Goal: Information Seeking & Learning: Learn about a topic

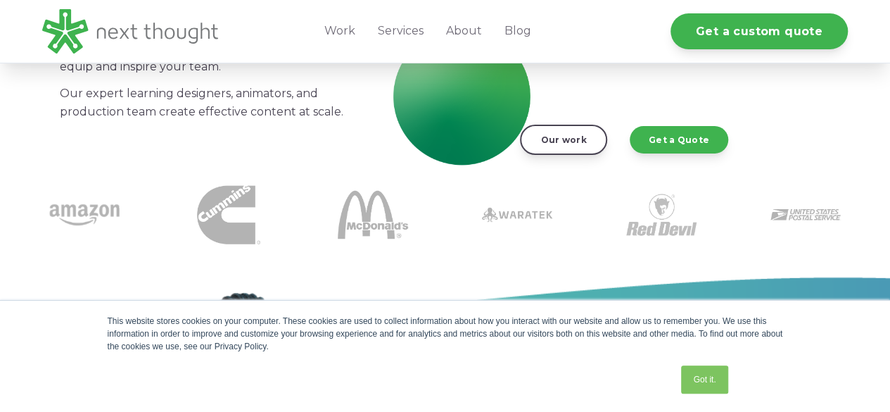
scroll to position [282, 0]
click at [698, 379] on link "Got it." at bounding box center [704, 379] width 46 height 28
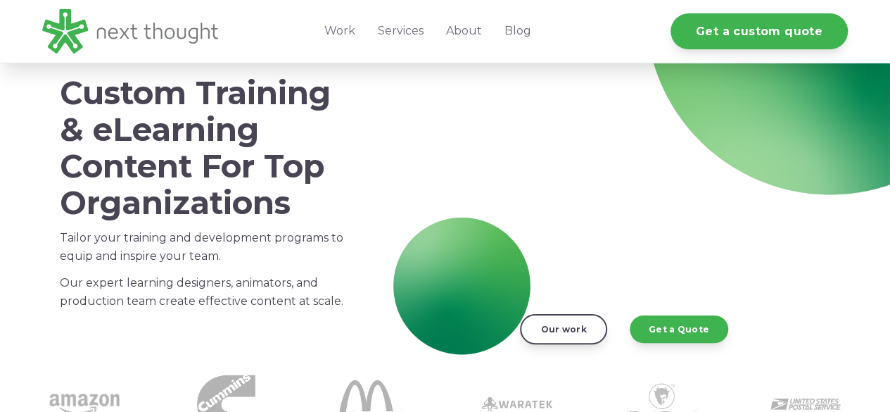
scroll to position [70, 0]
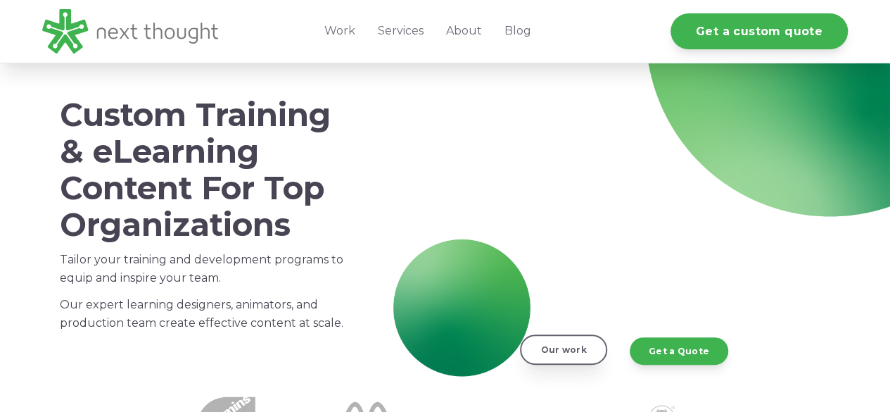
click at [553, 352] on link "Our work" at bounding box center [563, 349] width 87 height 30
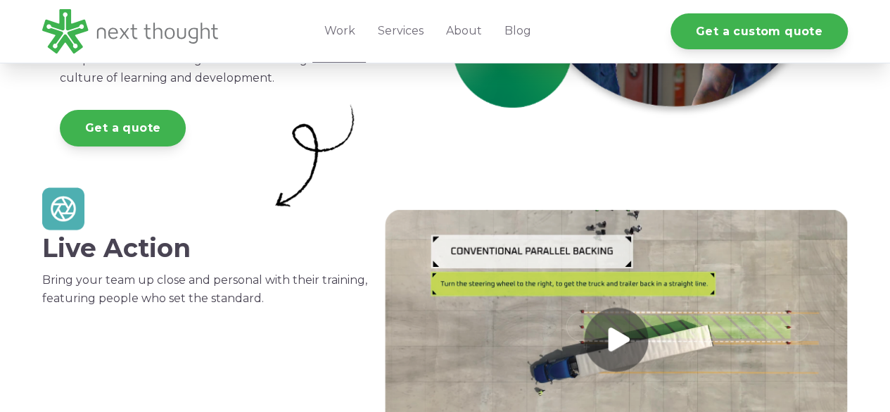
scroll to position [352, 0]
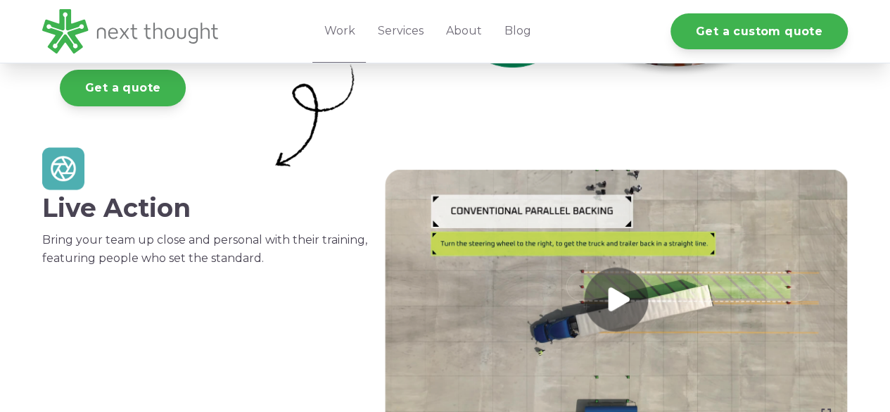
click at [668, 310] on link at bounding box center [616, 300] width 463 height 260
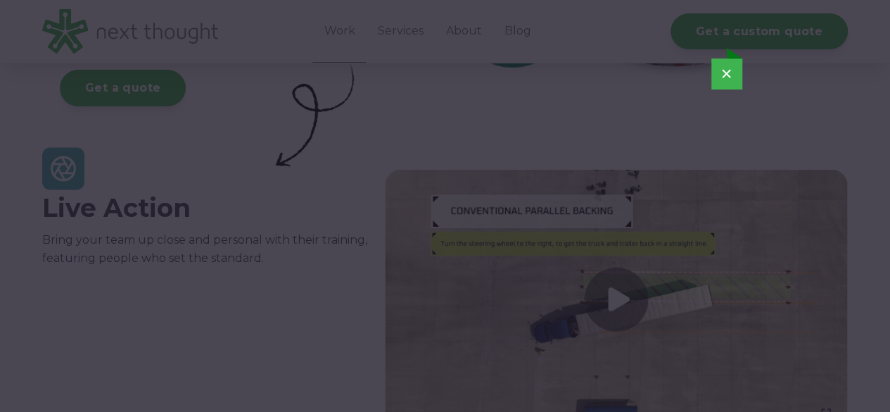
click at [733, 75] on button "×" at bounding box center [727, 73] width 31 height 31
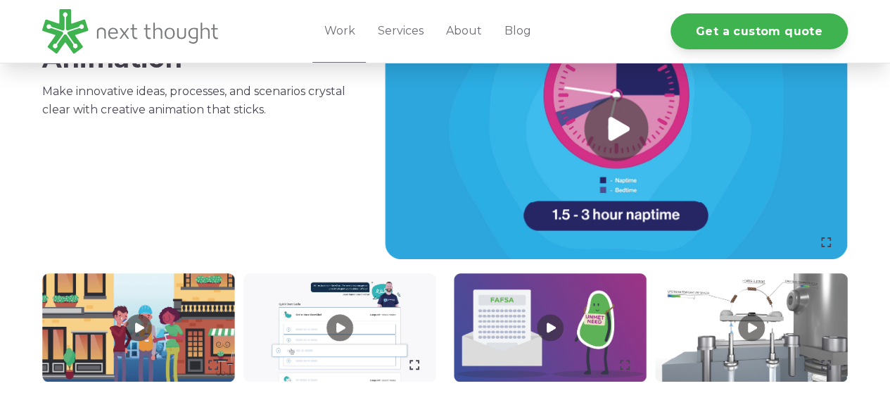
scroll to position [860, 0]
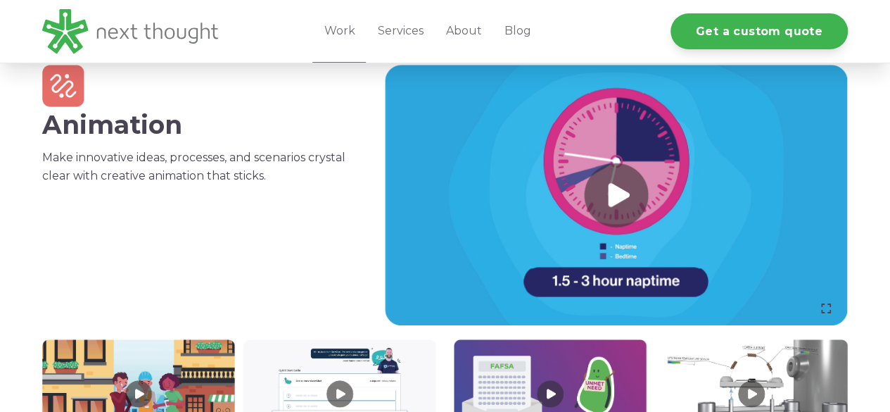
click at [631, 173] on link at bounding box center [616, 195] width 463 height 260
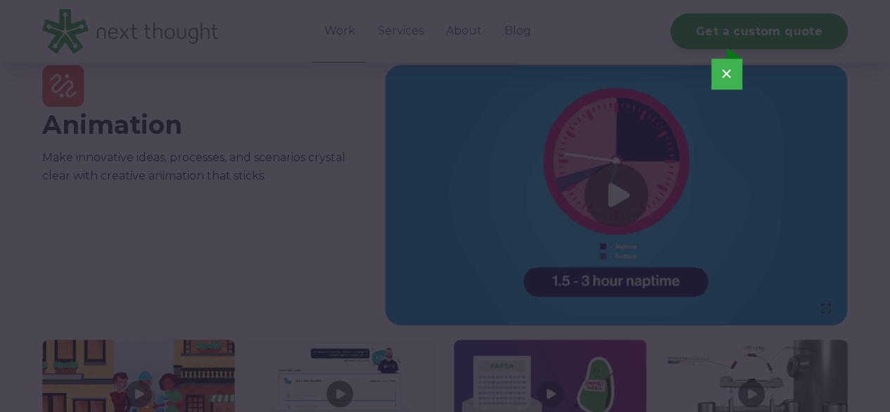
click at [723, 72] on button "×" at bounding box center [727, 73] width 31 height 31
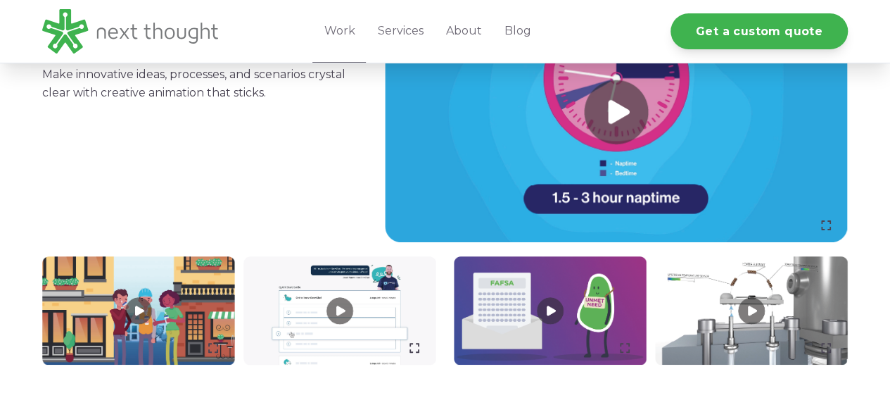
scroll to position [1001, 0]
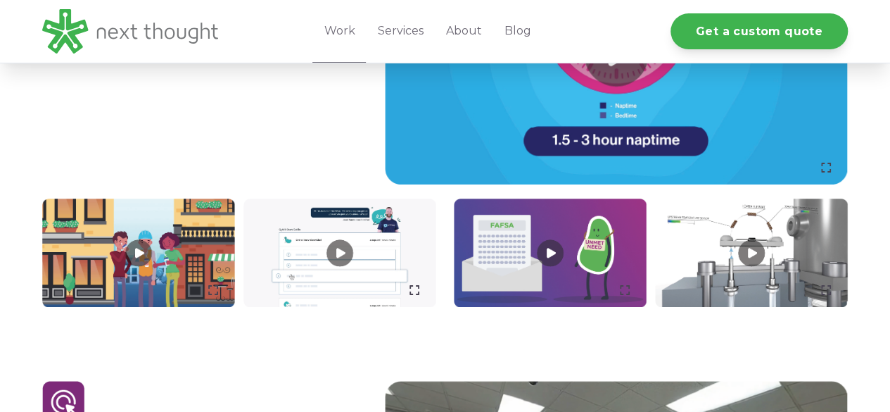
click at [120, 256] on link at bounding box center [138, 252] width 193 height 108
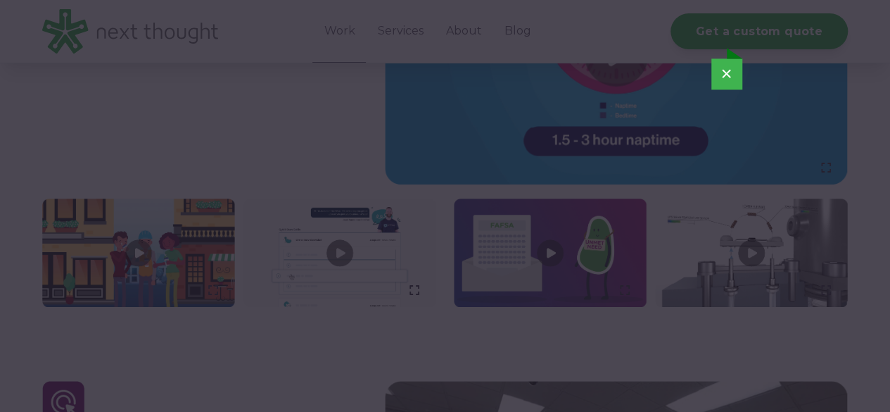
click at [717, 77] on button "×" at bounding box center [727, 73] width 31 height 31
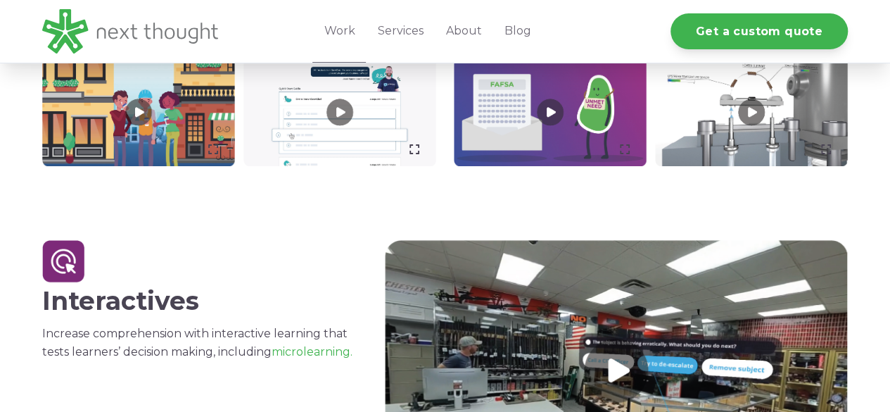
scroll to position [1071, 0]
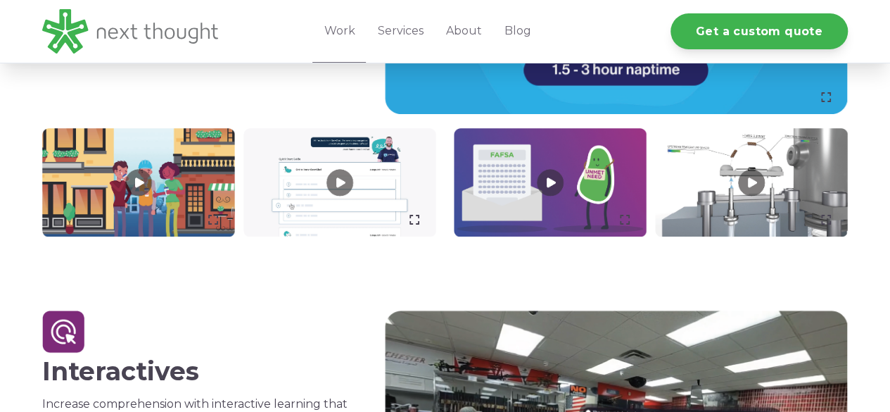
click at [349, 190] on link at bounding box center [340, 182] width 193 height 108
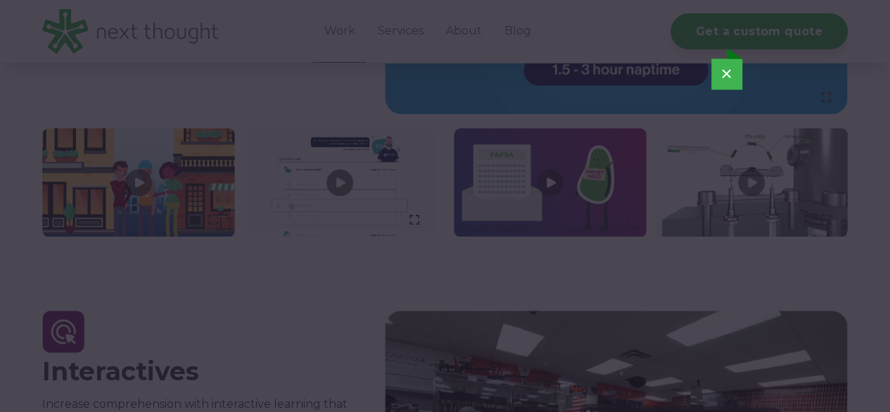
click at [729, 75] on button "×" at bounding box center [727, 73] width 31 height 31
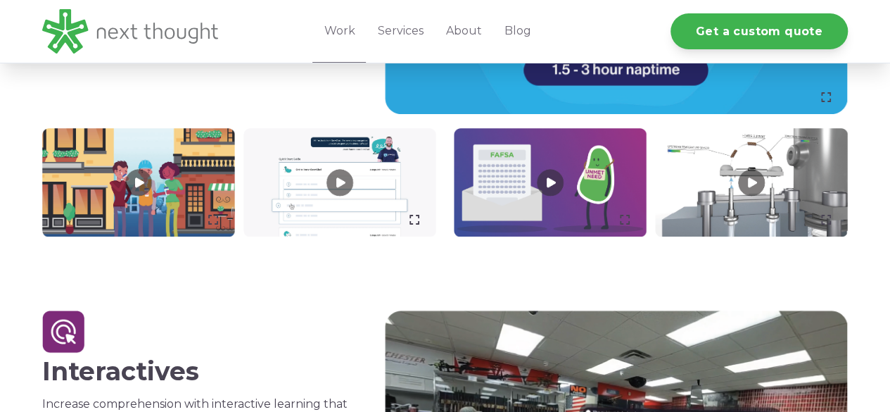
click at [720, 188] on link at bounding box center [751, 182] width 193 height 108
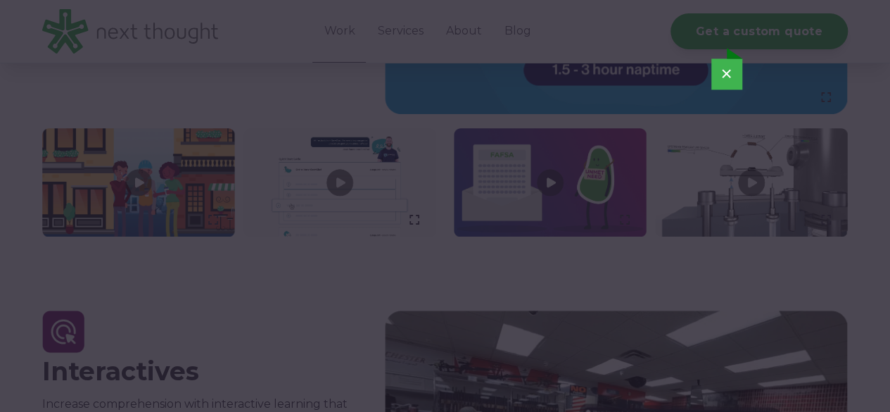
click at [729, 80] on button "×" at bounding box center [727, 73] width 31 height 31
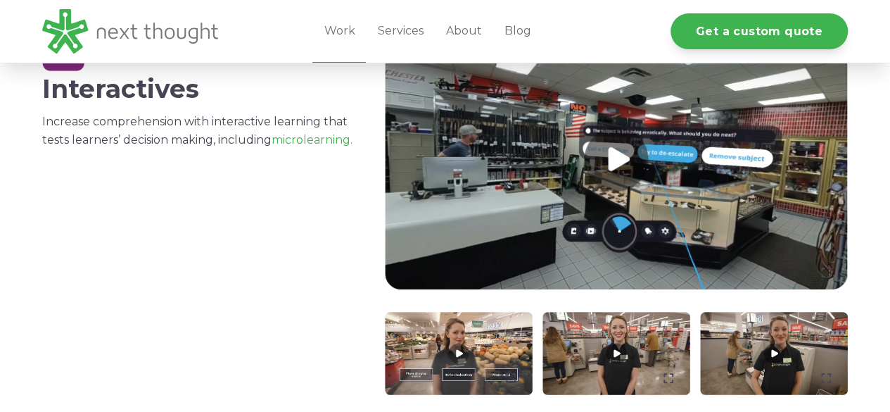
scroll to position [1353, 0]
click at [715, 203] on link at bounding box center [616, 159] width 463 height 260
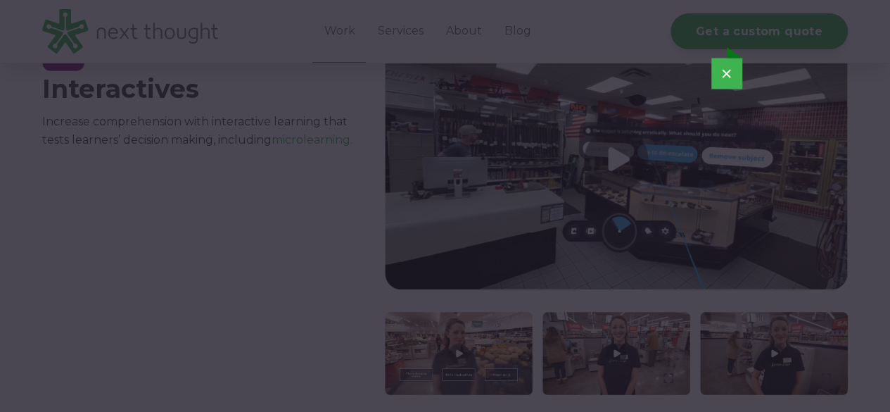
click at [731, 59] on button "×" at bounding box center [727, 73] width 31 height 31
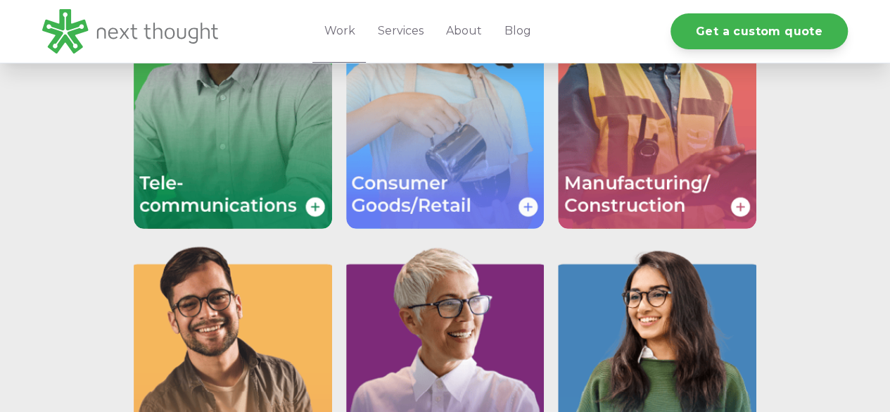
scroll to position [2338, 0]
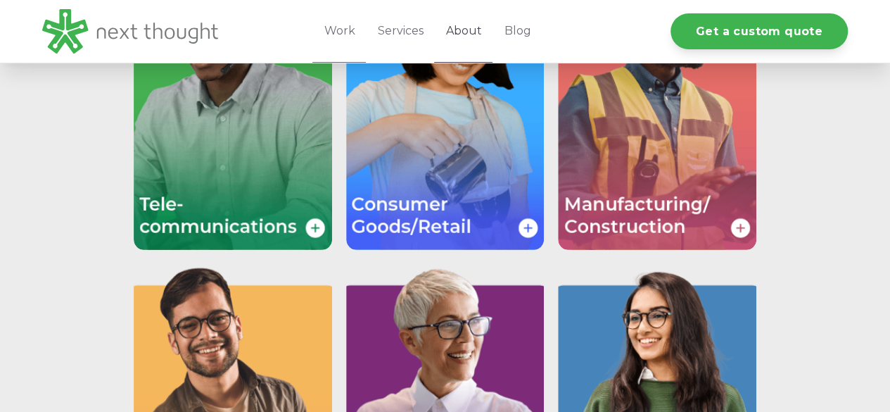
click at [462, 33] on link "About" at bounding box center [463, 31] width 58 height 63
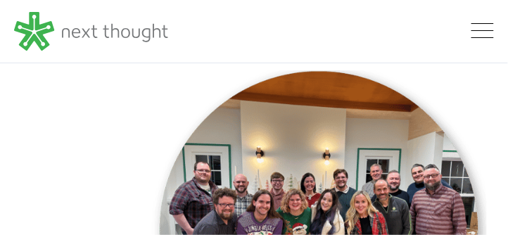
drag, startPoint x: 389, startPoint y: 104, endPoint x: 380, endPoint y: 101, distance: 9.6
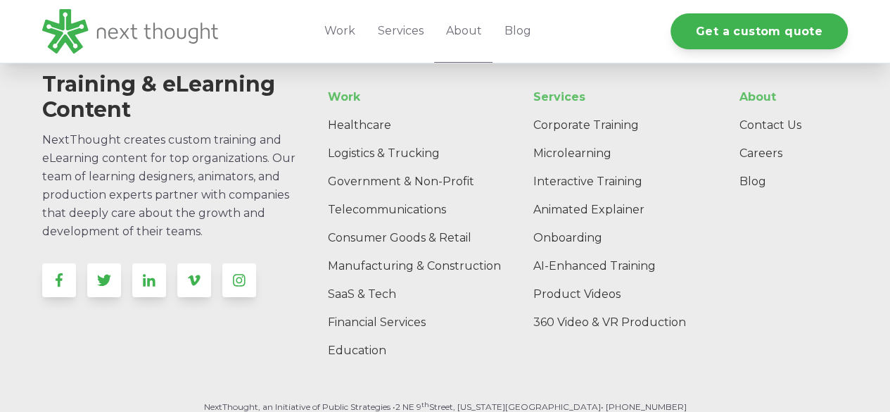
scroll to position [2286, 0]
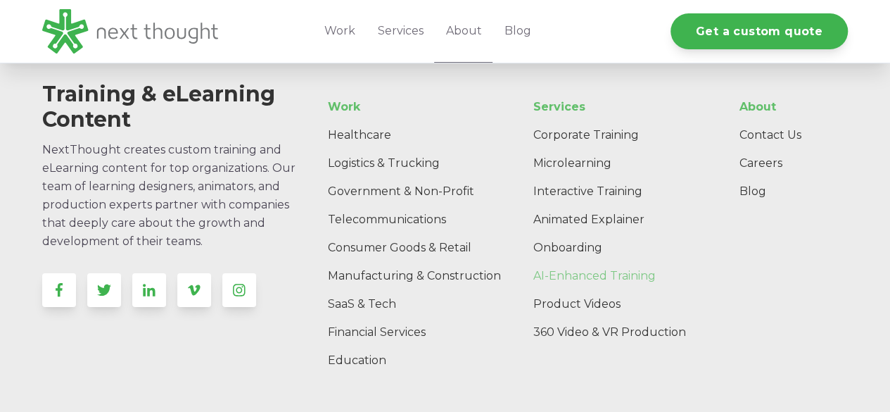
click at [641, 262] on link "AI-Enhanced Training" at bounding box center [616, 276] width 189 height 28
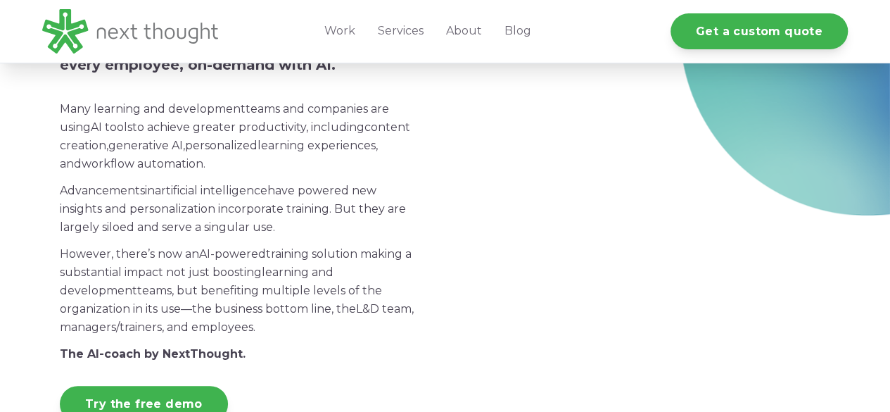
click at [600, 345] on div at bounding box center [651, 181] width 394 height 474
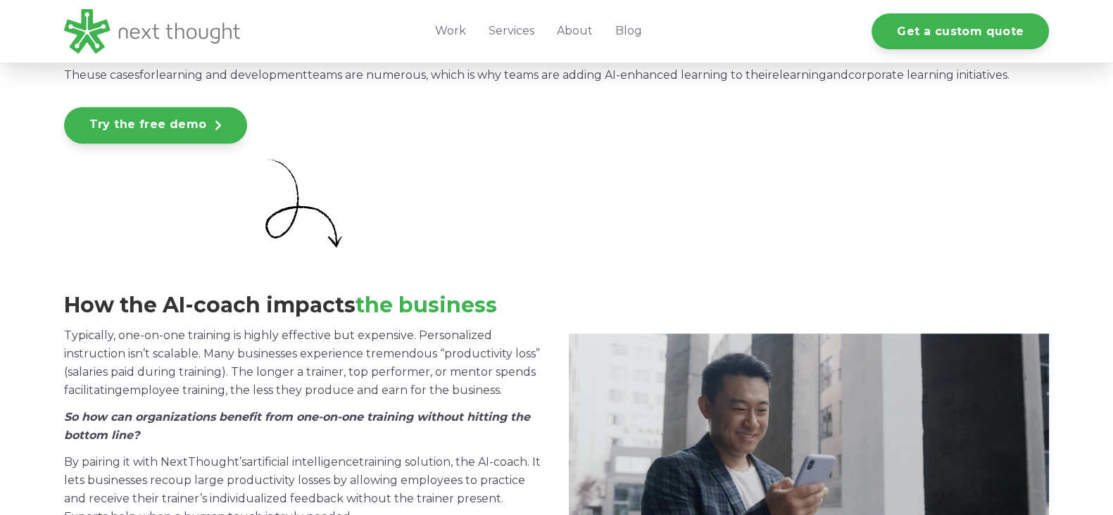
scroll to position [1056, 0]
